Goal: Find specific page/section: Find specific page/section

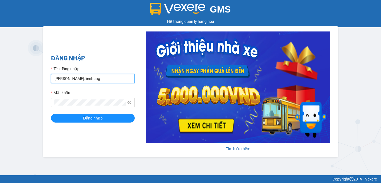
click at [108, 80] on input "[PERSON_NAME].lienhung" at bounding box center [93, 78] width 84 height 9
type input "phuongcr.lienhung"
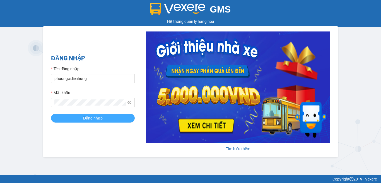
click at [94, 118] on span "Đăng nhập" at bounding box center [93, 118] width 20 height 6
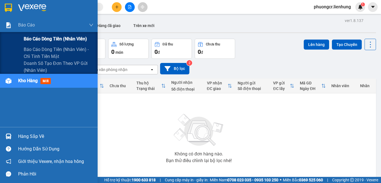
click at [48, 40] on span "Báo cáo dòng tiền (nhân viên)" at bounding box center [55, 38] width 63 height 7
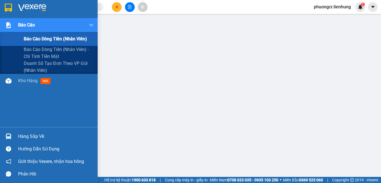
click at [43, 38] on span "Báo cáo dòng tiền (nhân viên)" at bounding box center [55, 38] width 63 height 7
